Goal: Information Seeking & Learning: Check status

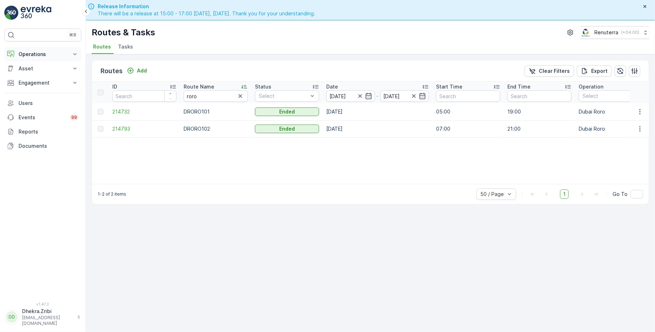
click at [33, 56] on p "Operations" at bounding box center [43, 54] width 49 height 7
click at [30, 77] on p "Planning" at bounding box center [28, 76] width 20 height 7
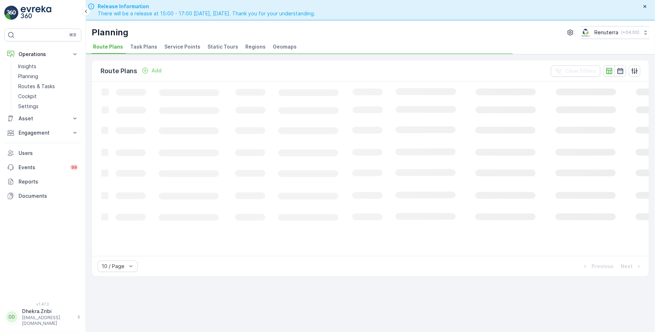
click at [178, 46] on span "Service Points" at bounding box center [182, 46] width 36 height 7
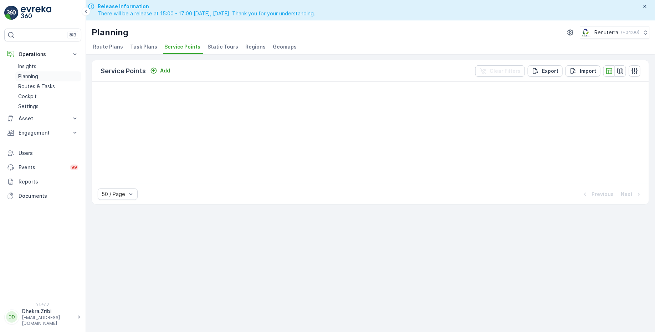
click at [31, 76] on p "Planning" at bounding box center [28, 76] width 20 height 7
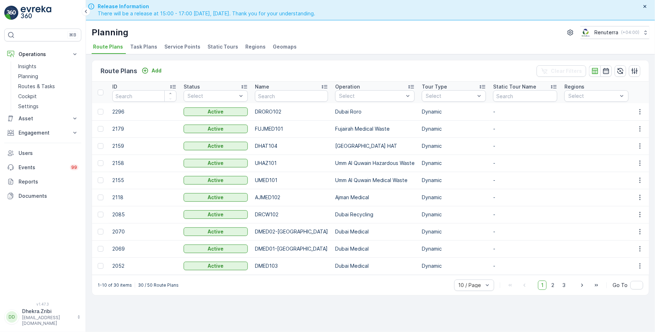
click at [167, 48] on span "Service Points" at bounding box center [182, 46] width 36 height 7
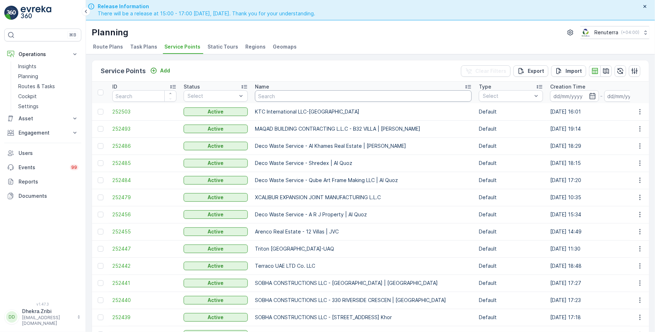
click at [307, 96] on input "text" at bounding box center [363, 95] width 217 height 11
type input "emirate"
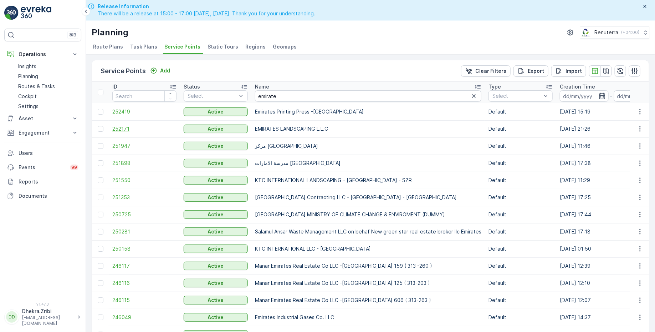
click at [123, 127] on span "252171" at bounding box center [144, 128] width 64 height 7
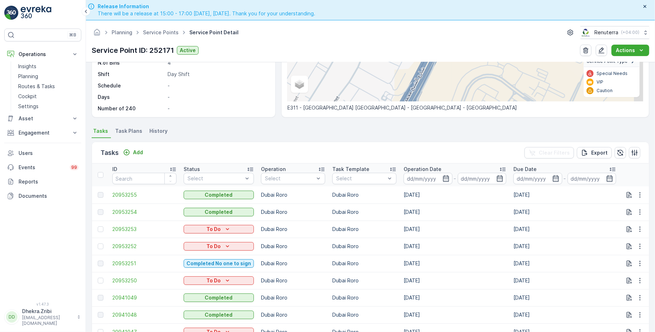
scroll to position [143, 0]
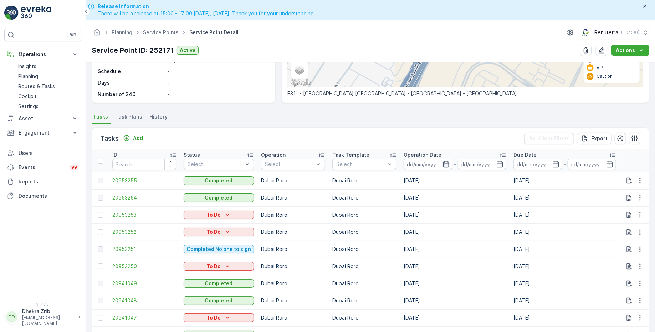
click at [443, 163] on icon "button" at bounding box center [446, 164] width 7 height 7
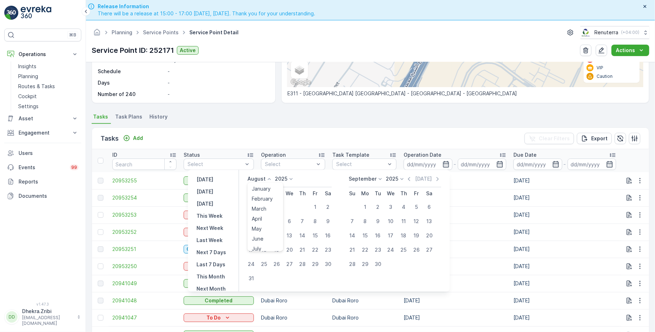
click at [266, 180] on p "August" at bounding box center [257, 179] width 18 height 7
click at [261, 245] on span "July" at bounding box center [257, 246] width 10 height 7
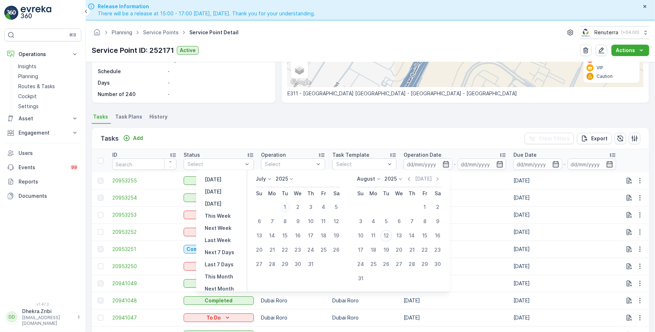
click at [286, 206] on div "1" at bounding box center [284, 207] width 11 height 11
type input "[DATE]"
click at [315, 261] on div "31" at bounding box center [310, 264] width 11 height 11
type input "[DATE]"
click at [285, 205] on div "1" at bounding box center [284, 207] width 11 height 11
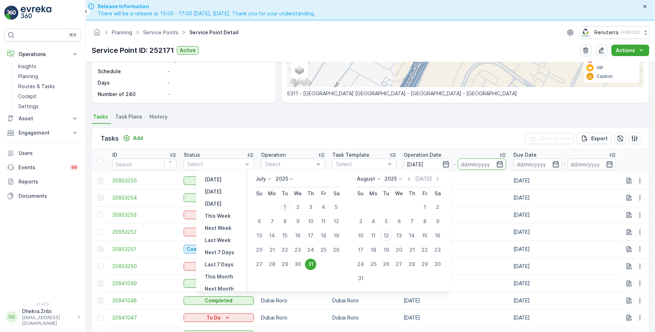
type input "[DATE]"
click at [311, 263] on div "31" at bounding box center [310, 264] width 11 height 11
type input "[DATE]"
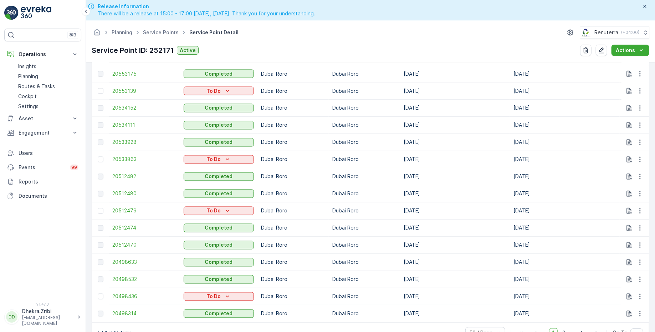
scroll to position [20, 0]
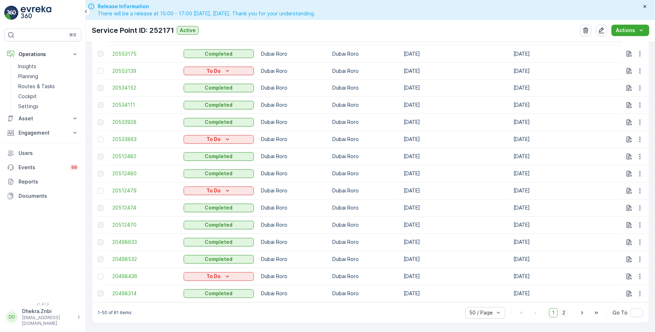
click at [564, 311] on span "2" at bounding box center [564, 312] width 10 height 9
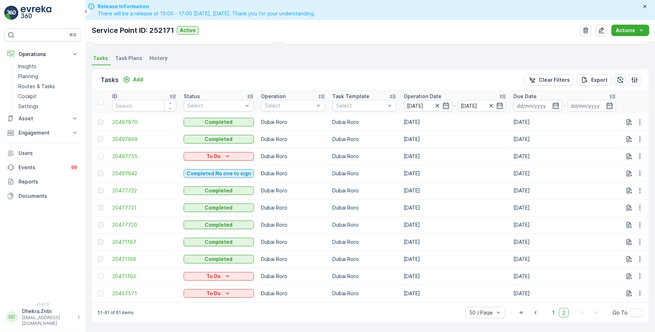
scroll to position [184, 0]
click at [436, 102] on icon "button" at bounding box center [437, 105] width 7 height 7
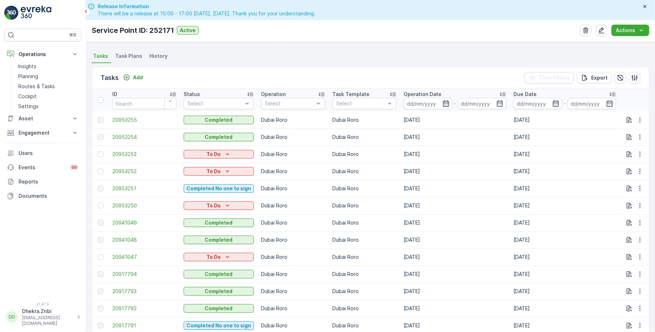
click at [443, 103] on icon "button" at bounding box center [446, 103] width 6 height 6
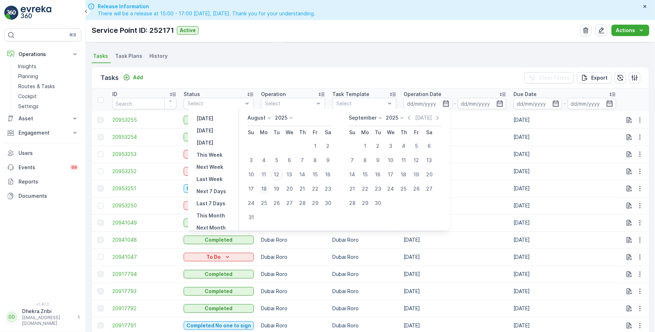
click at [269, 189] on div "18" at bounding box center [263, 188] width 11 height 11
type input "[DATE]"
click at [269, 189] on div "18" at bounding box center [263, 188] width 11 height 11
click at [270, 119] on icon at bounding box center [269, 117] width 7 height 7
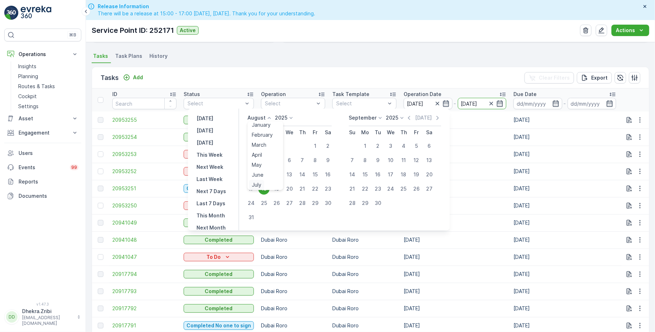
click at [261, 182] on span "July" at bounding box center [257, 184] width 10 height 7
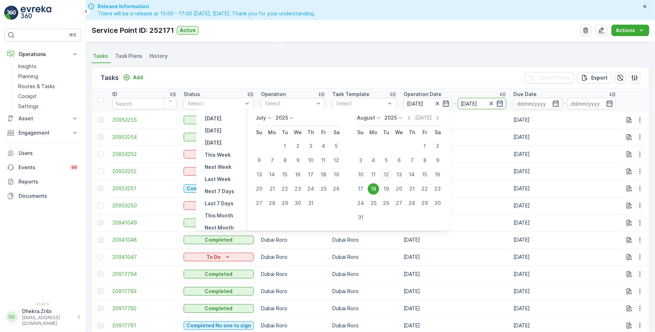
click at [323, 174] on div "18" at bounding box center [323, 174] width 11 height 11
type input "[DATE]"
click at [323, 174] on div "18" at bounding box center [323, 174] width 11 height 11
type input "[DATE]"
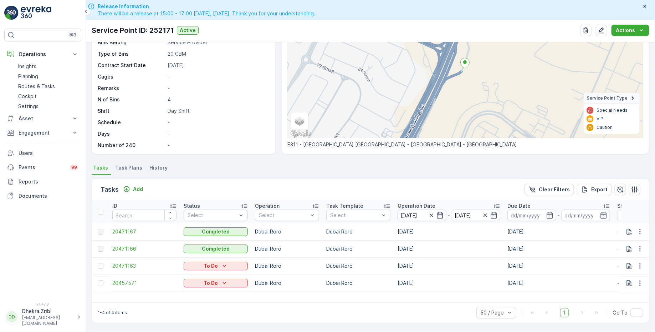
scroll to position [71, 0]
click at [124, 249] on span "20471166" at bounding box center [144, 249] width 64 height 7
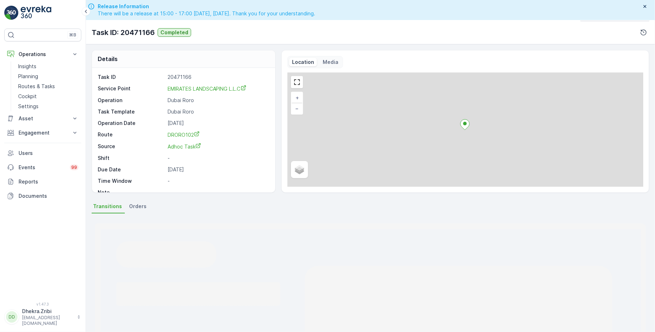
scroll to position [20, 0]
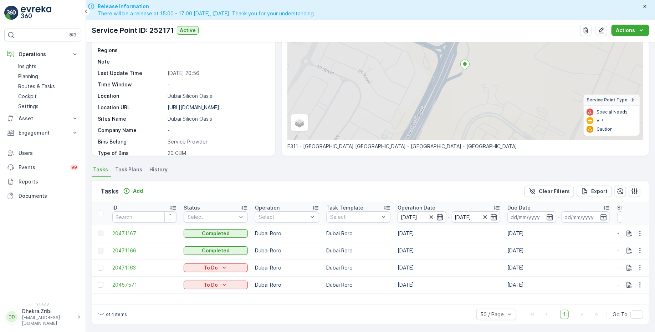
scroll to position [71, 0]
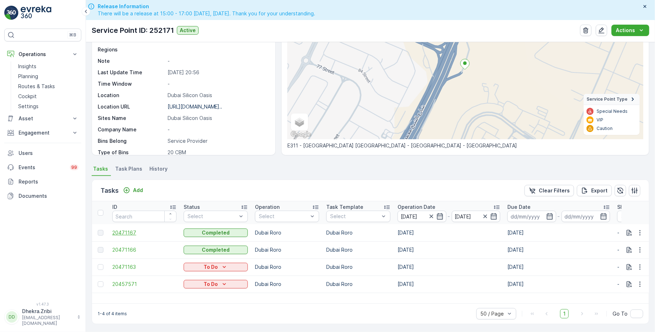
click at [128, 231] on span "20471167" at bounding box center [144, 232] width 64 height 7
click at [433, 217] on icon "button" at bounding box center [431, 216] width 7 height 7
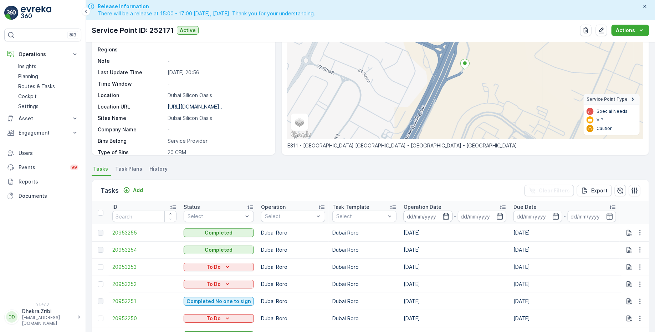
click at [421, 214] on input at bounding box center [428, 215] width 49 height 11
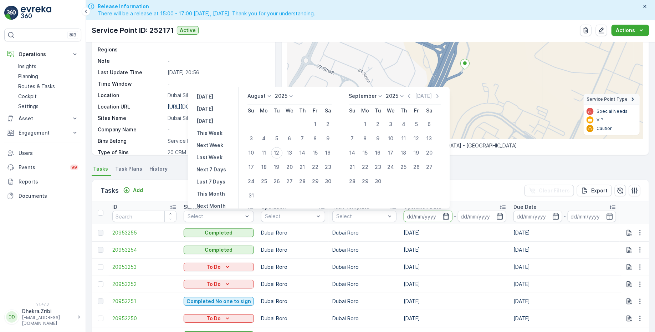
click at [263, 97] on p "August" at bounding box center [257, 95] width 18 height 7
click at [261, 163] on span "July" at bounding box center [257, 162] width 10 height 7
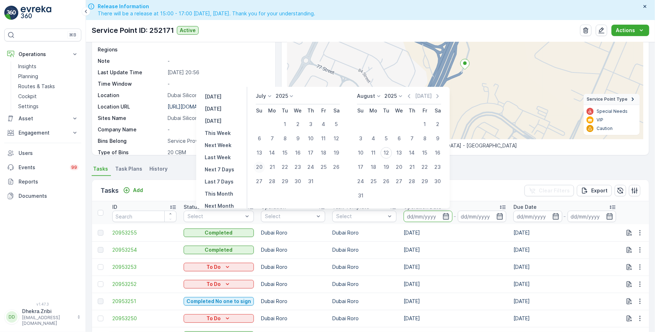
click at [260, 164] on div "20" at bounding box center [259, 166] width 11 height 11
type input "[DATE]"
click at [260, 164] on div "20" at bounding box center [259, 166] width 11 height 11
type input "[DATE]"
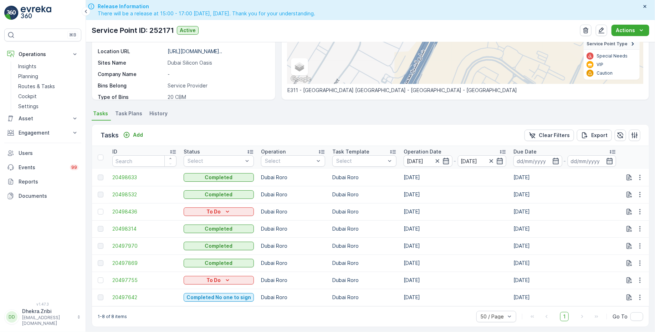
scroll to position [132, 0]
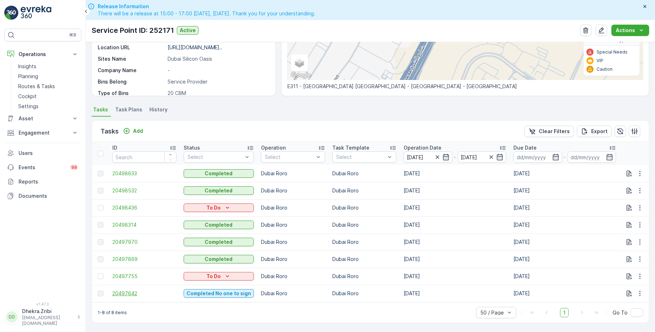
click at [133, 290] on span "20497642" at bounding box center [144, 293] width 64 height 7
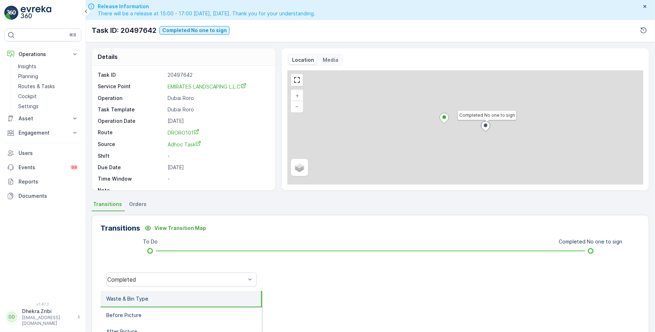
scroll to position [9, 0]
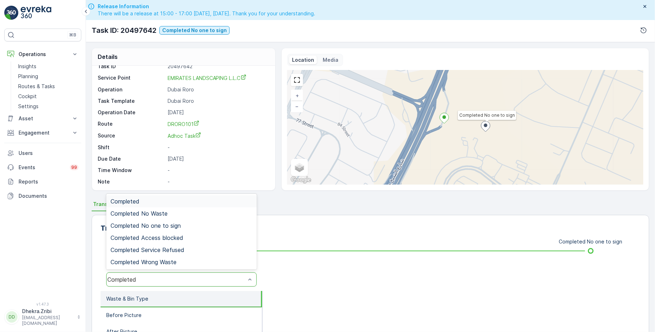
click at [163, 280] on div "Completed" at bounding box center [176, 279] width 138 height 6
click at [168, 222] on span "Completed No one to sign" at bounding box center [146, 225] width 70 height 6
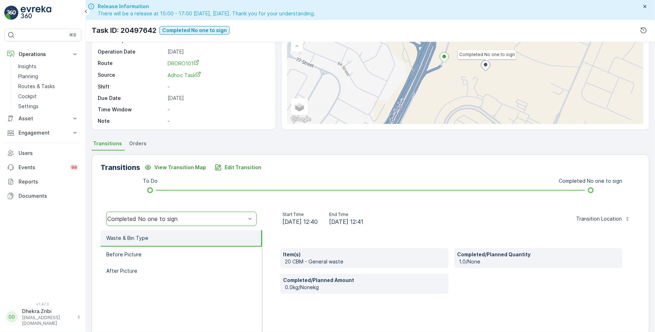
scroll to position [63, 0]
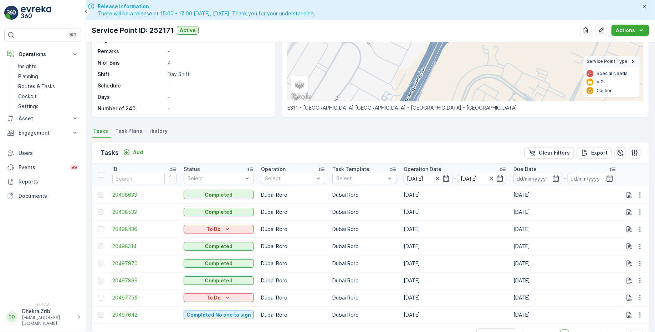
scroll to position [132, 0]
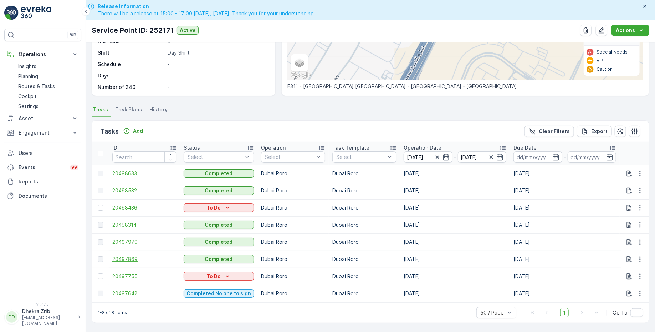
click at [128, 256] on span "20497869" at bounding box center [144, 258] width 64 height 7
click at [127, 238] on span "20497970" at bounding box center [144, 241] width 64 height 7
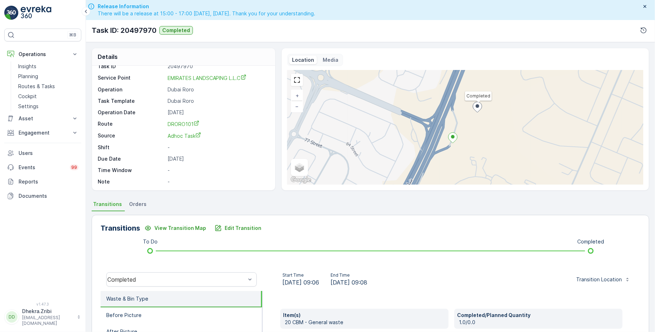
scroll to position [20, 0]
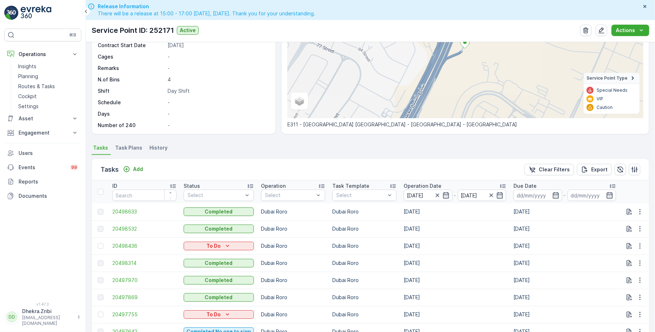
scroll to position [132, 0]
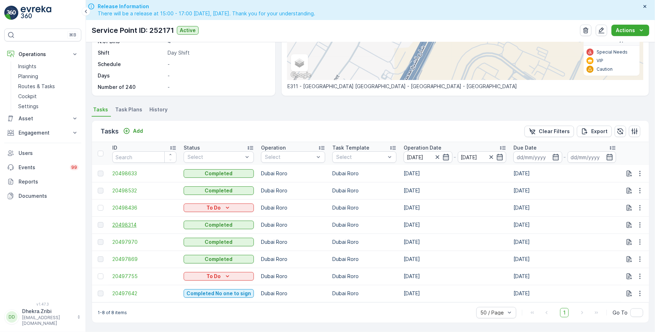
click at [128, 223] on span "20498314" at bounding box center [144, 224] width 64 height 7
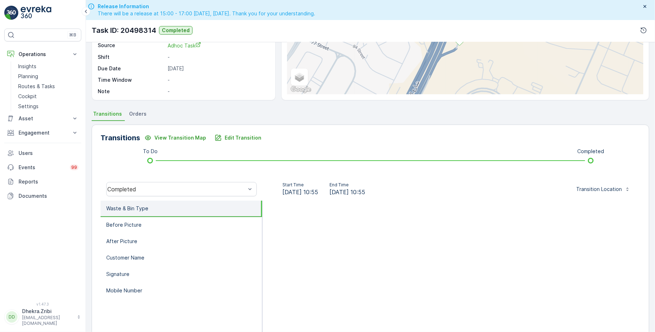
scroll to position [117, 0]
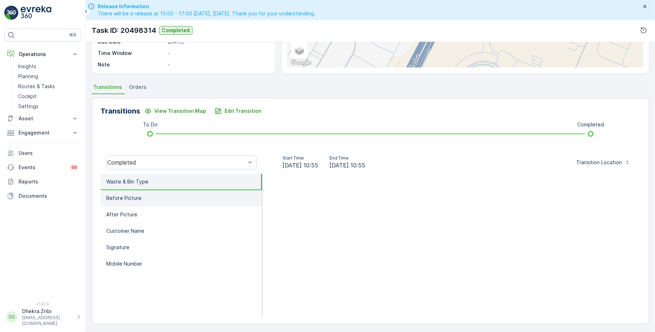
click at [146, 196] on li "Before Picture" at bounding box center [182, 198] width 162 height 16
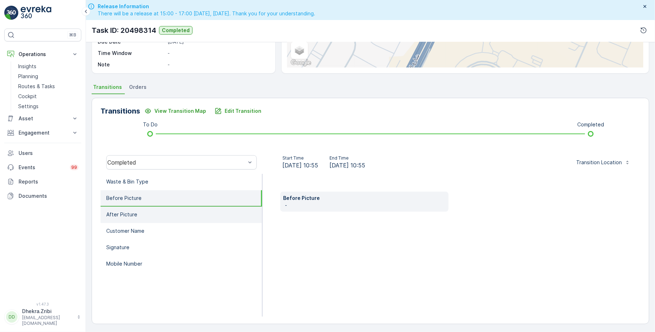
click at [136, 214] on li "After Picture" at bounding box center [182, 215] width 162 height 16
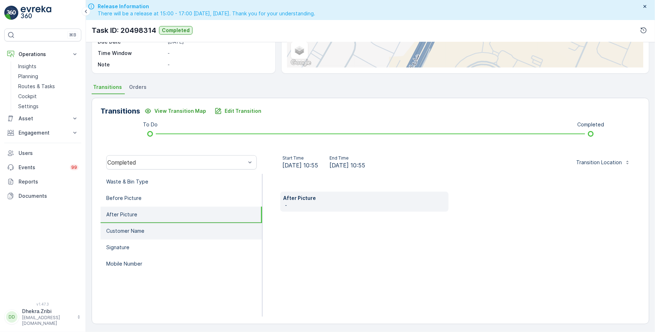
click at [138, 227] on p "Customer Name" at bounding box center [125, 230] width 38 height 7
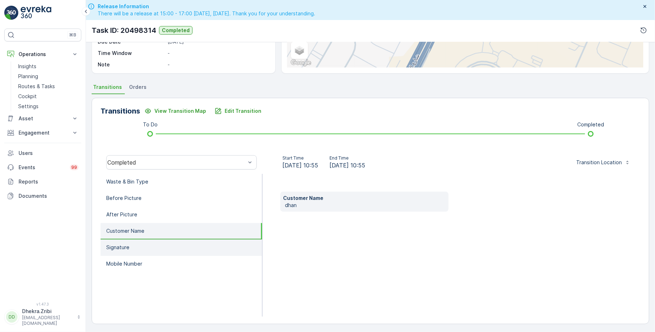
click at [135, 247] on li "Signature" at bounding box center [182, 247] width 162 height 16
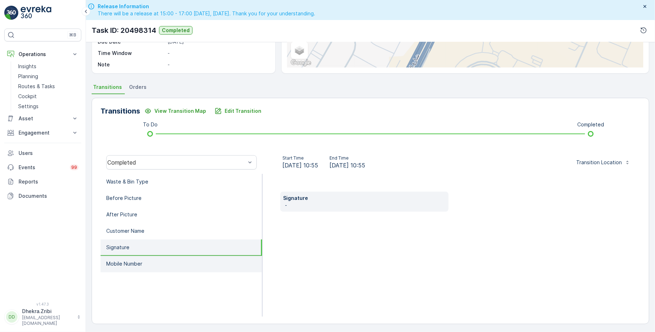
click at [133, 260] on p "Mobile Number" at bounding box center [124, 263] width 36 height 7
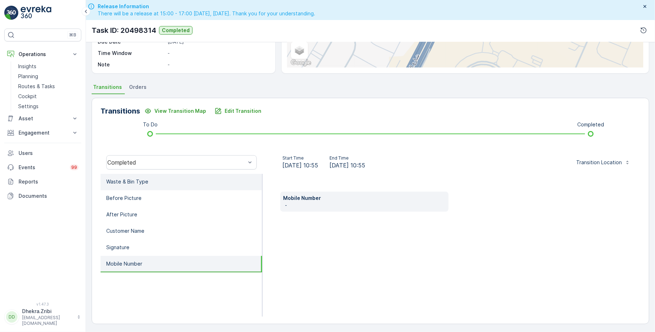
click at [136, 178] on p "Waste & Bin Type" at bounding box center [127, 181] width 42 height 7
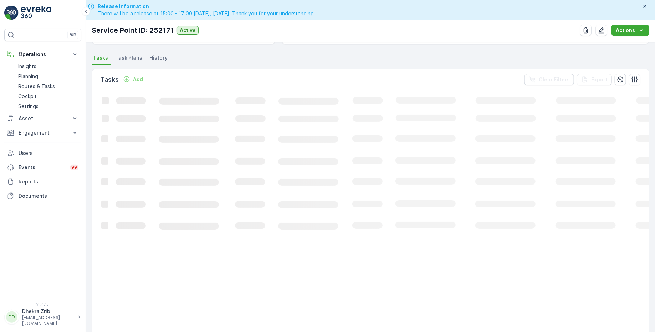
scroll to position [132, 0]
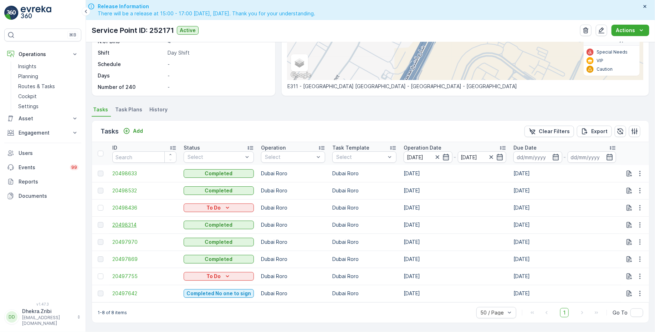
click at [127, 222] on span "20498314" at bounding box center [144, 224] width 64 height 7
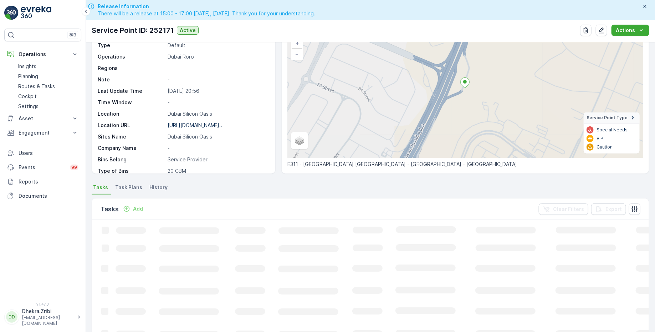
scroll to position [81, 0]
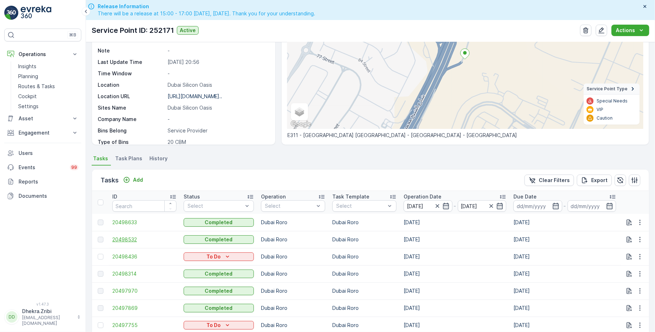
click at [128, 238] on span "20498532" at bounding box center [144, 239] width 64 height 7
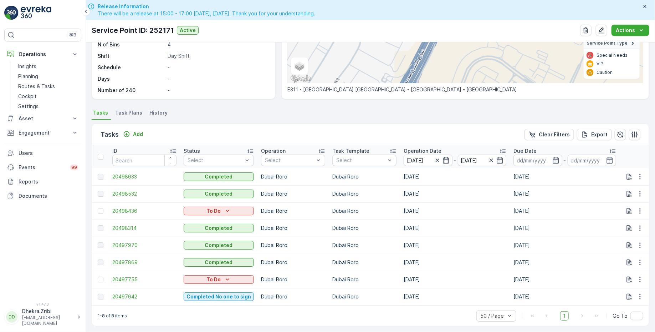
scroll to position [129, 0]
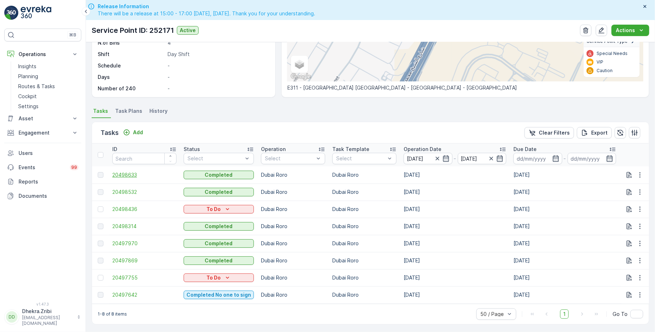
click at [132, 173] on span "20498633" at bounding box center [144, 174] width 64 height 7
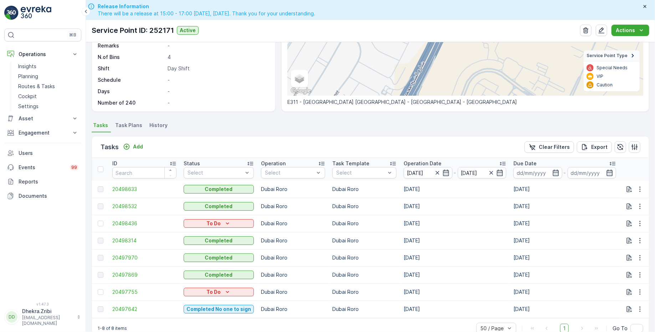
scroll to position [132, 0]
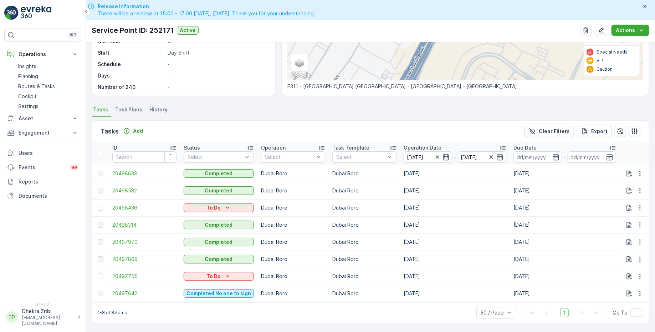
click at [127, 222] on span "20498314" at bounding box center [144, 224] width 64 height 7
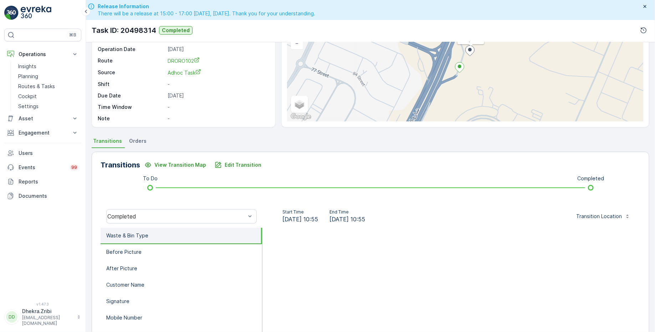
scroll to position [66, 0]
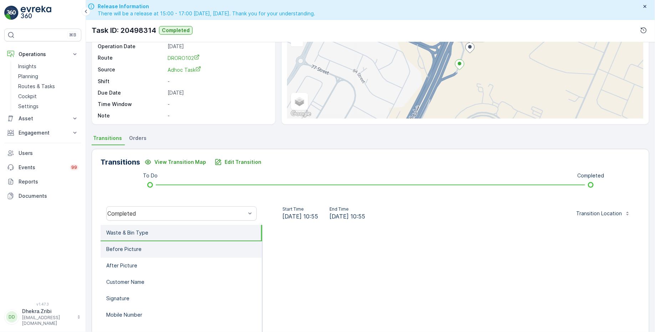
click at [149, 247] on li "Before Picture" at bounding box center [182, 249] width 162 height 16
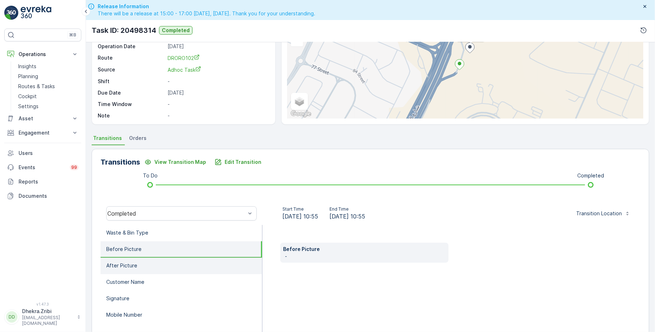
click at [143, 268] on li "After Picture" at bounding box center [182, 266] width 162 height 16
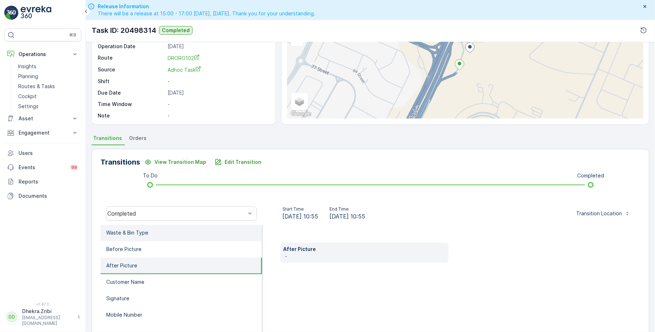
click at [152, 227] on li "Waste & Bin Type" at bounding box center [182, 233] width 162 height 16
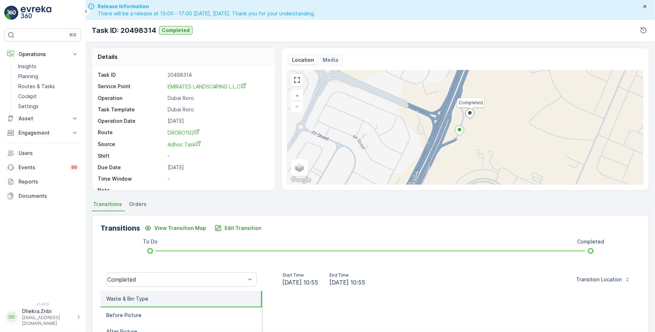
scroll to position [9, 0]
